Goal: Find specific page/section: Find specific page/section

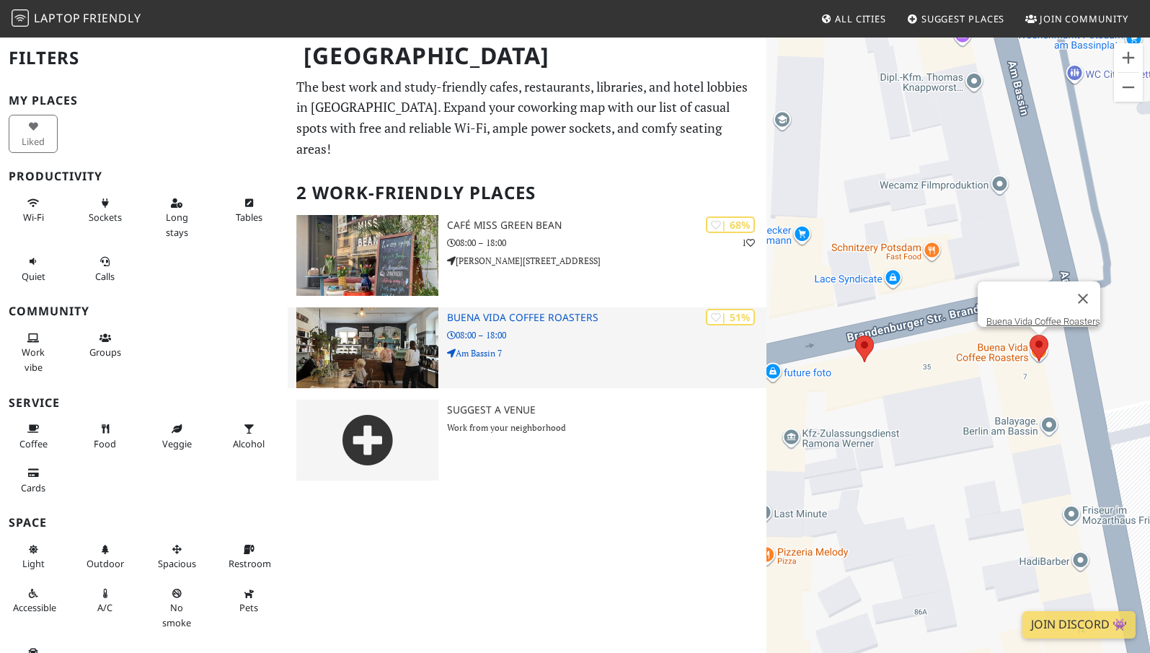
click at [532, 312] on h3 "Buena Vida Coffee Roasters" at bounding box center [606, 318] width 319 height 12
click at [502, 307] on div "| 51% Buena Vida Coffee Roasters 08:00 – 18:00 Am Bassin 7" at bounding box center [606, 347] width 319 height 81
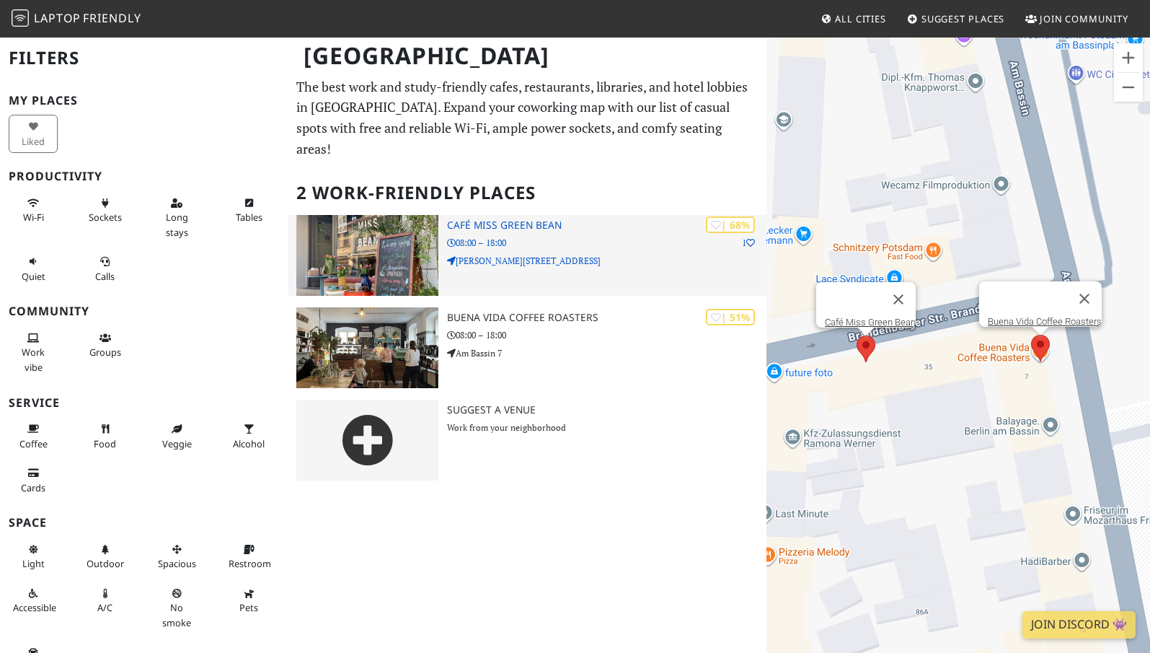
click at [518, 219] on h3 "Café Miss Green Bean" at bounding box center [606, 225] width 319 height 12
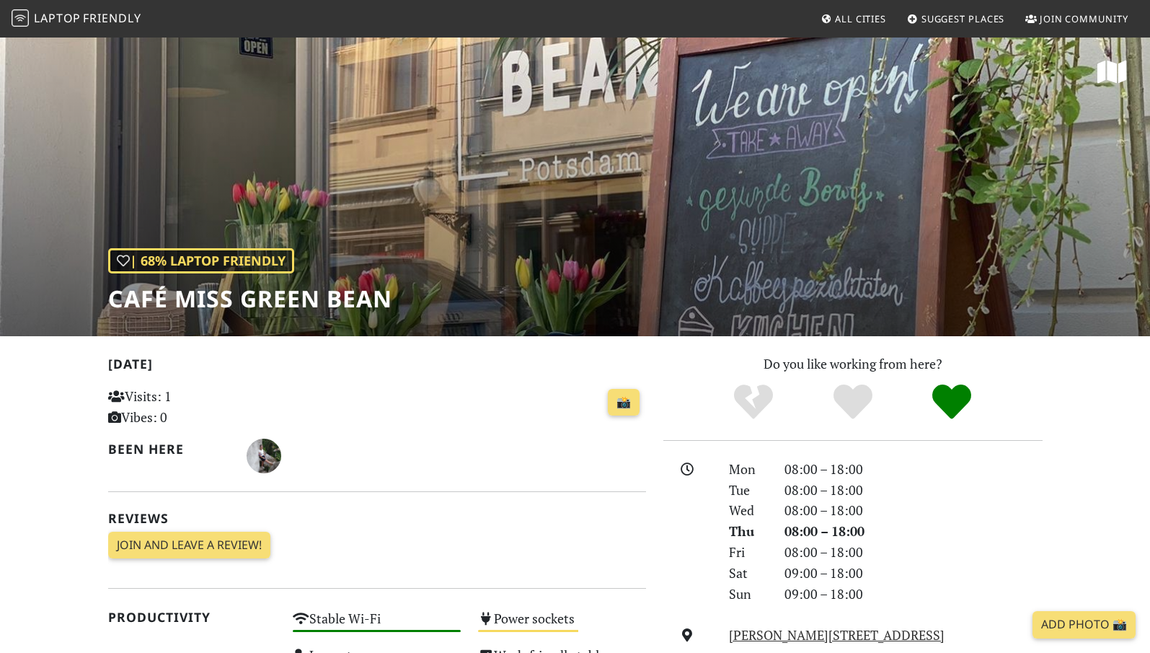
click at [640, 221] on div "| 68% Laptop Friendly Café [PERSON_NAME] [PERSON_NAME]" at bounding box center [575, 186] width 1150 height 300
